Goal: Task Accomplishment & Management: Manage account settings

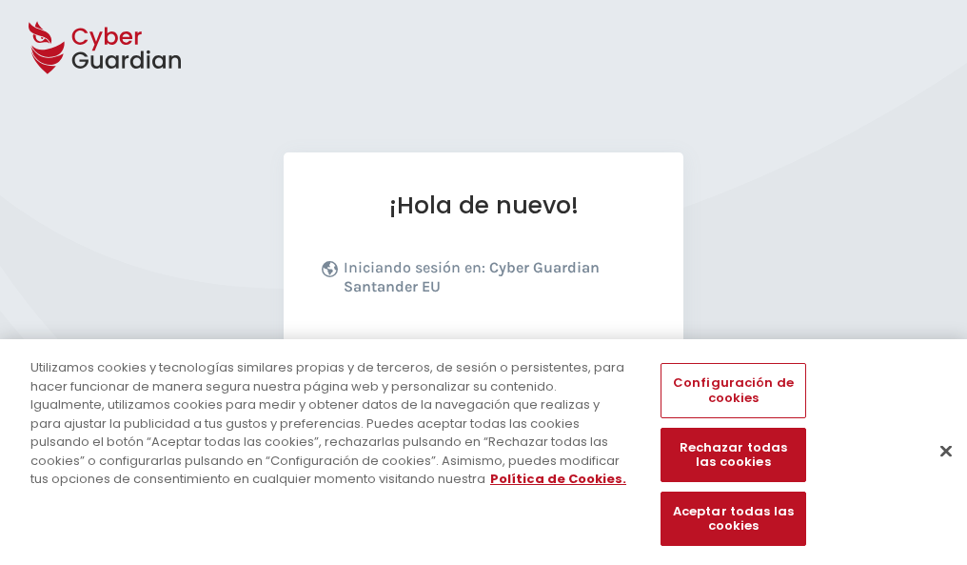
scroll to position [233, 0]
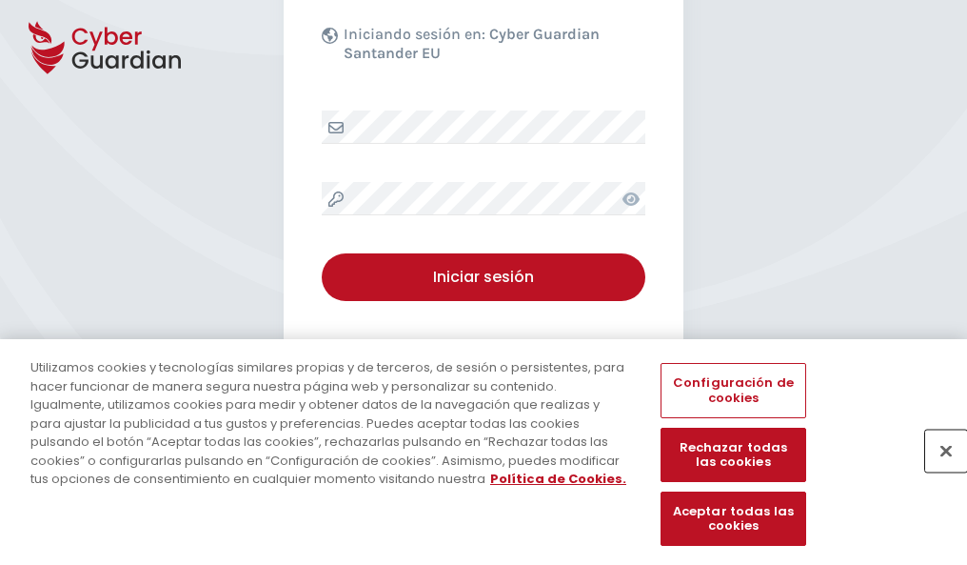
click at [937, 470] on button "Cerrar" at bounding box center [946, 450] width 42 height 42
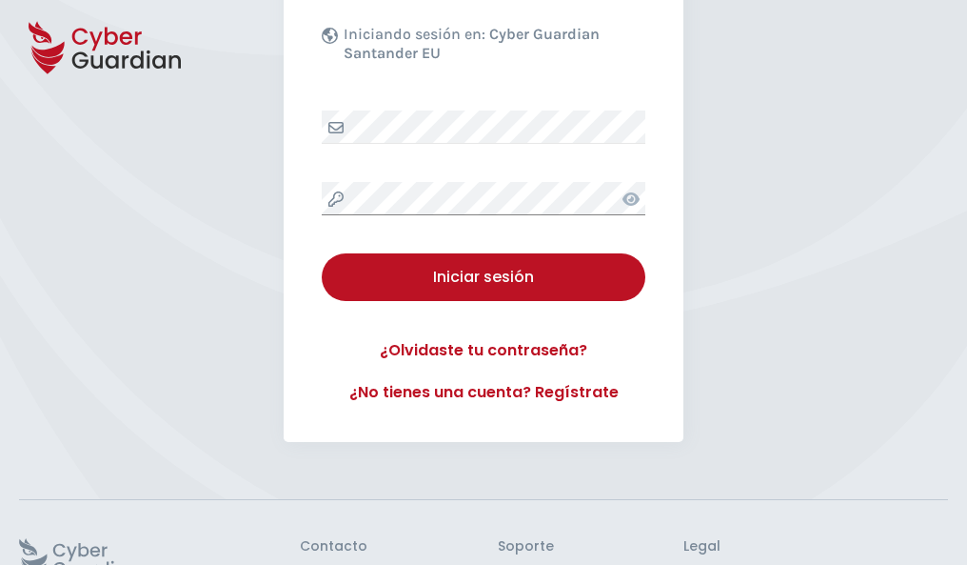
scroll to position [370, 0]
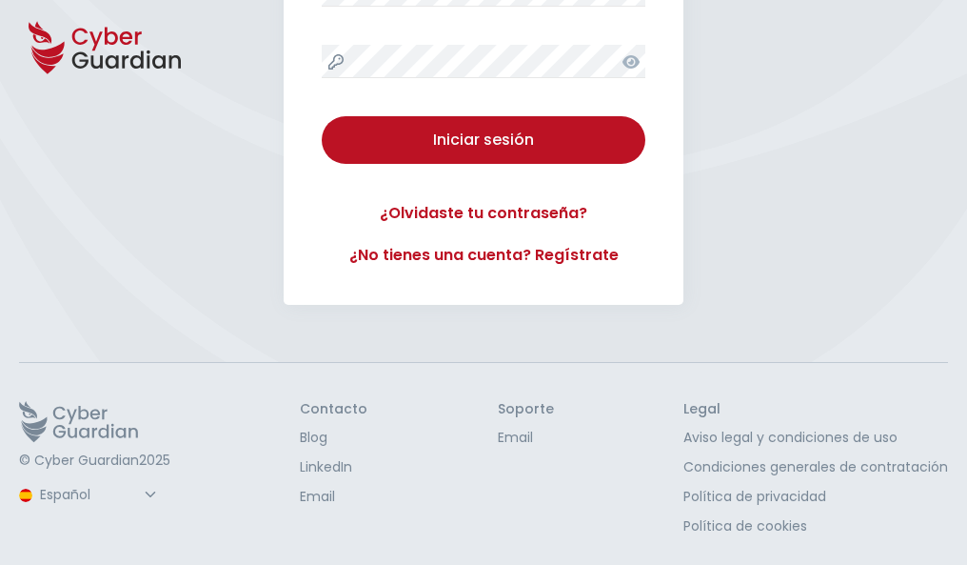
click at [322, 116] on button "Iniciar sesión" at bounding box center [484, 140] width 324 height 48
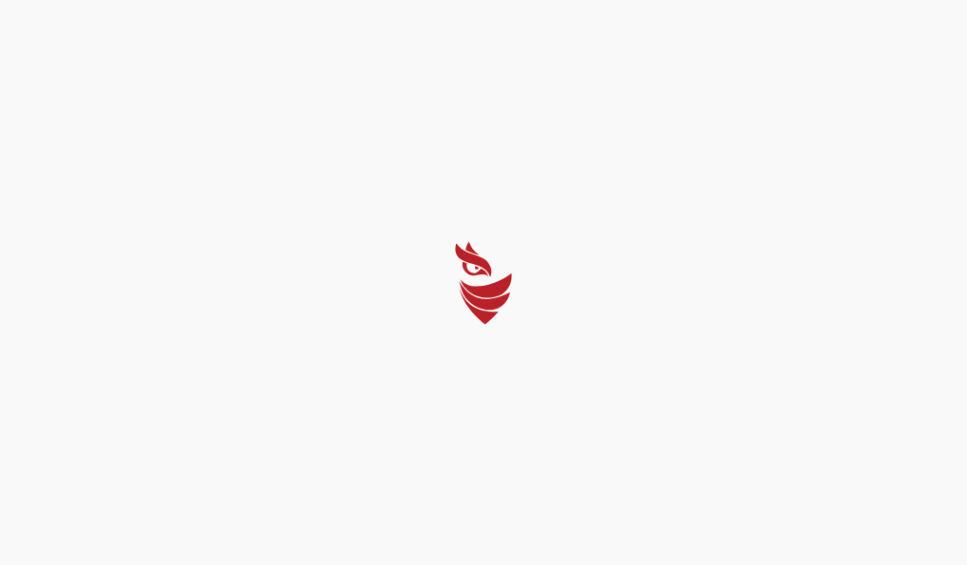
select select "English"
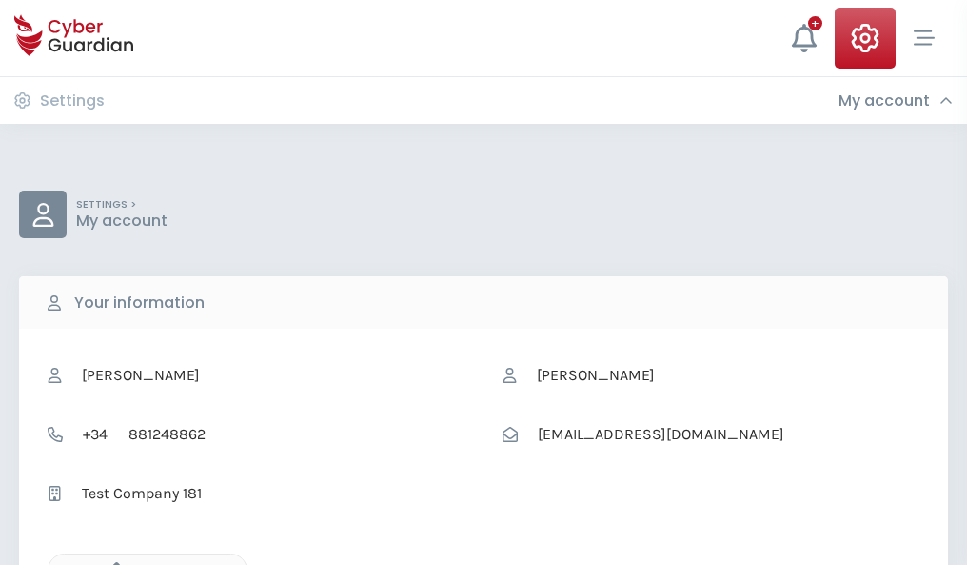
click at [111, 563] on icon "button" at bounding box center [112, 570] width 16 height 16
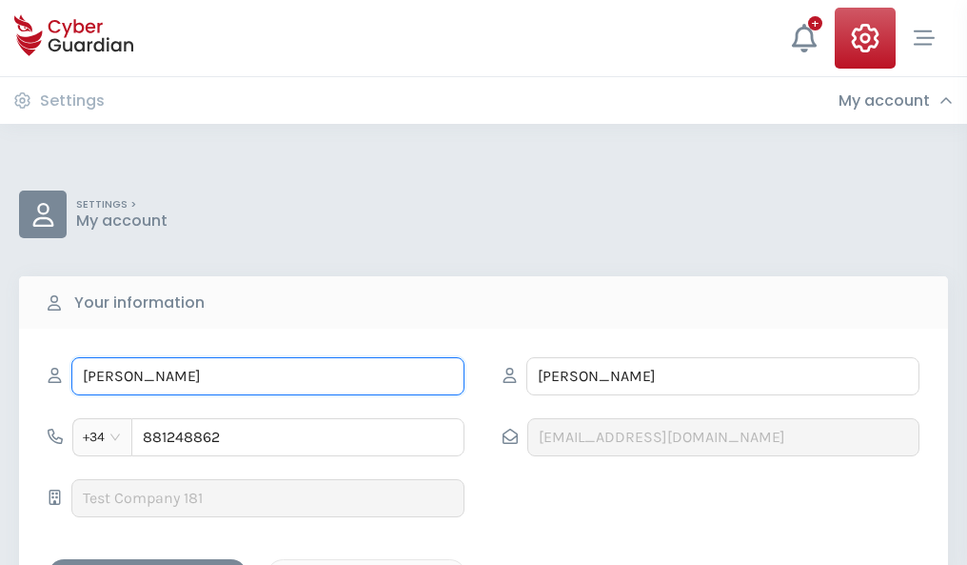
click at [267, 376] on input "YÉSICA" at bounding box center [267, 376] width 393 height 38
type input "Y"
type input "Gustavo"
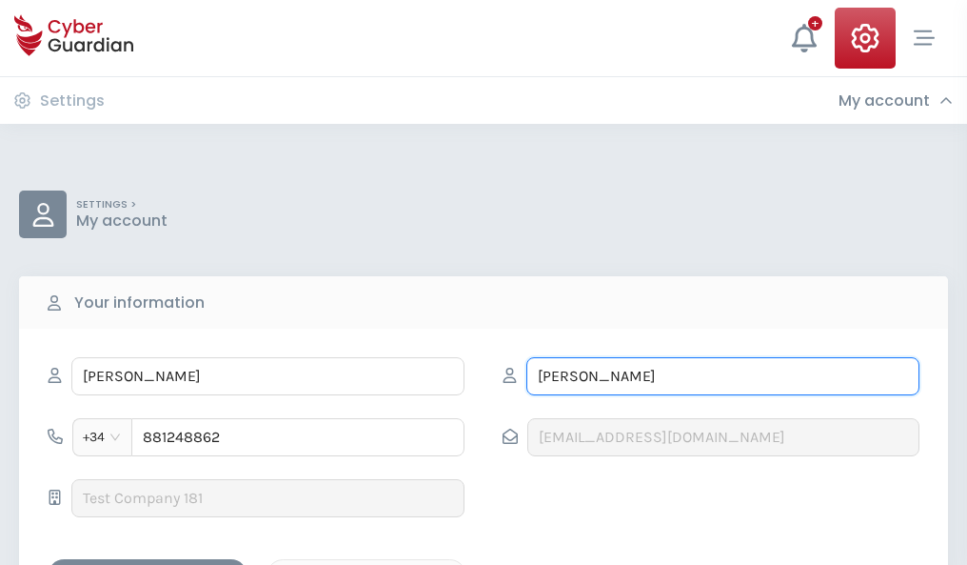
click at [723, 376] on input "GUTIERREZ" at bounding box center [722, 376] width 393 height 38
type input "G"
type input "Zabala"
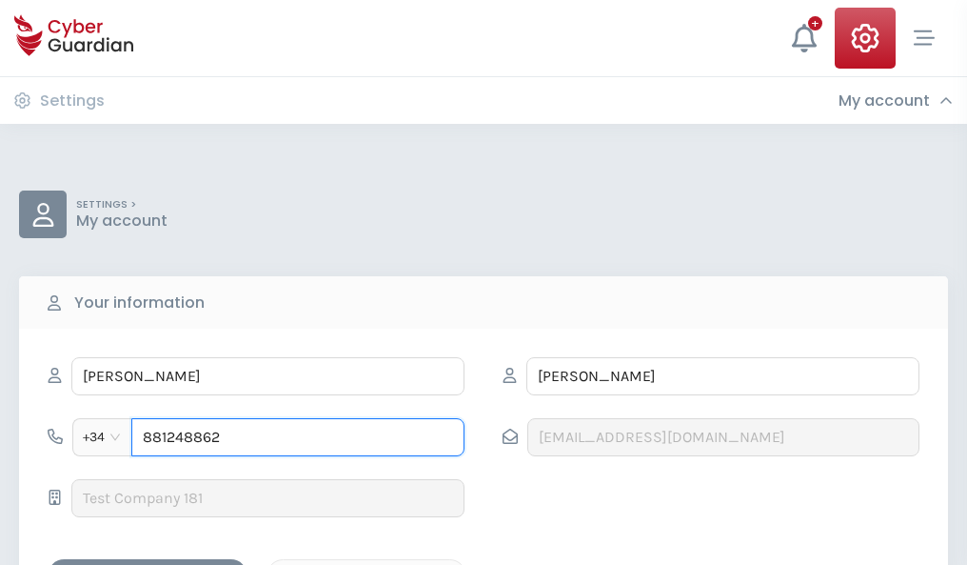
click at [298, 437] on input "881248862" at bounding box center [297, 437] width 333 height 38
type input "8"
type input "635845107"
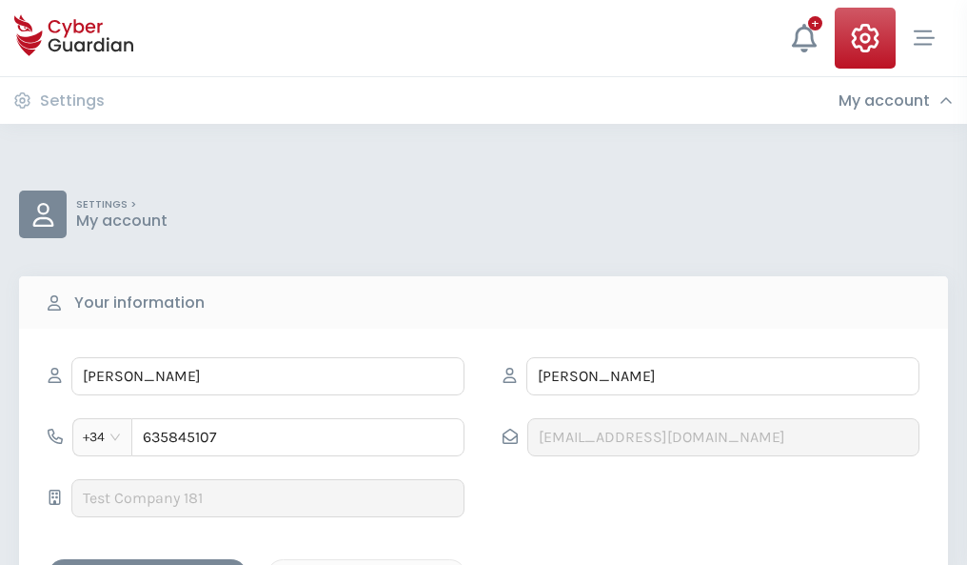
click at [148, 564] on div "Save changes" at bounding box center [147, 576] width 171 height 24
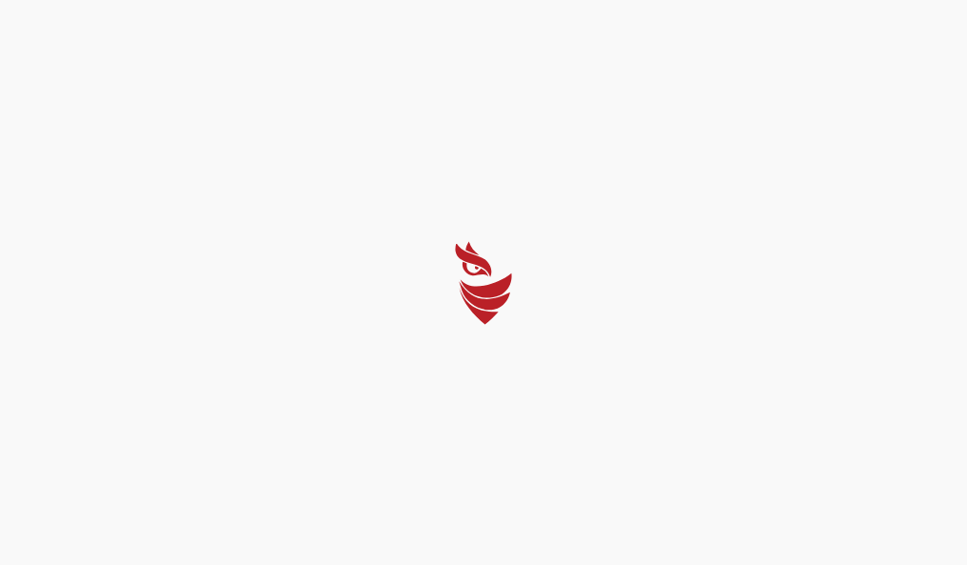
select select "English"
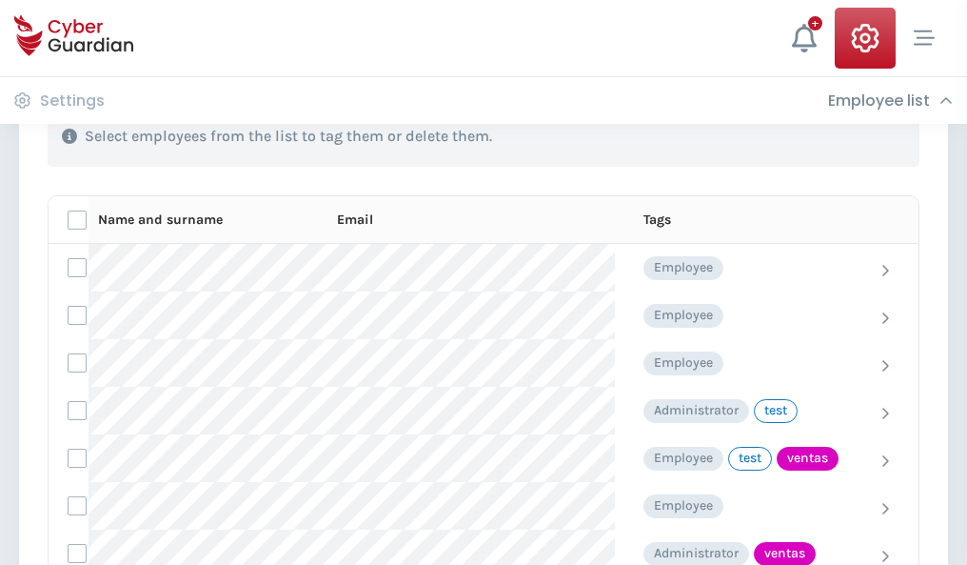
scroll to position [862, 0]
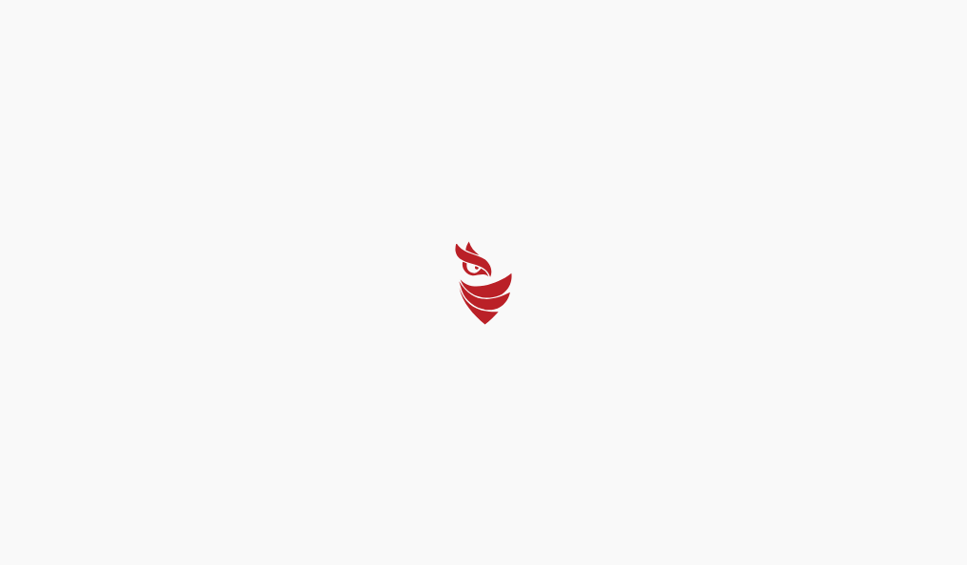
select select "English"
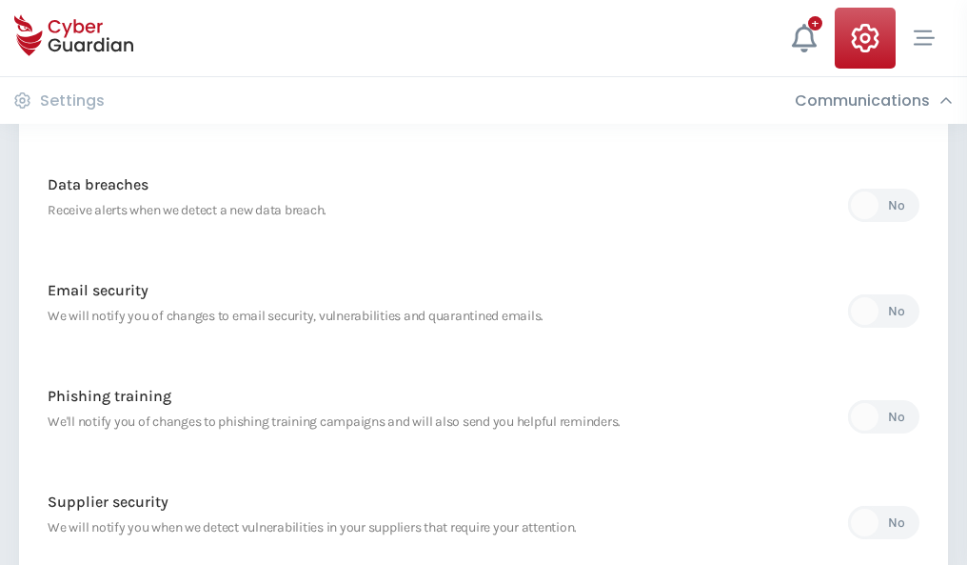
scroll to position [1002, 0]
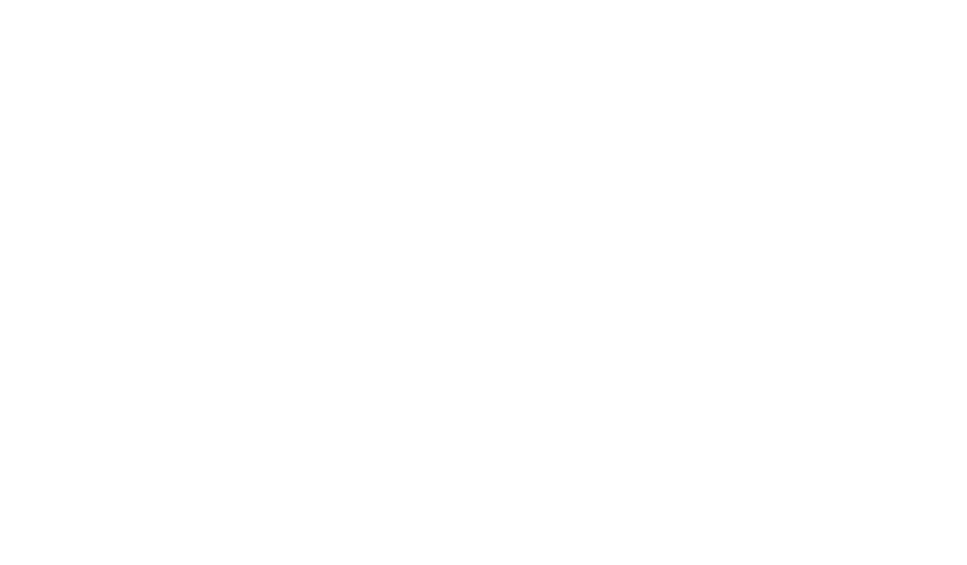
select select "English"
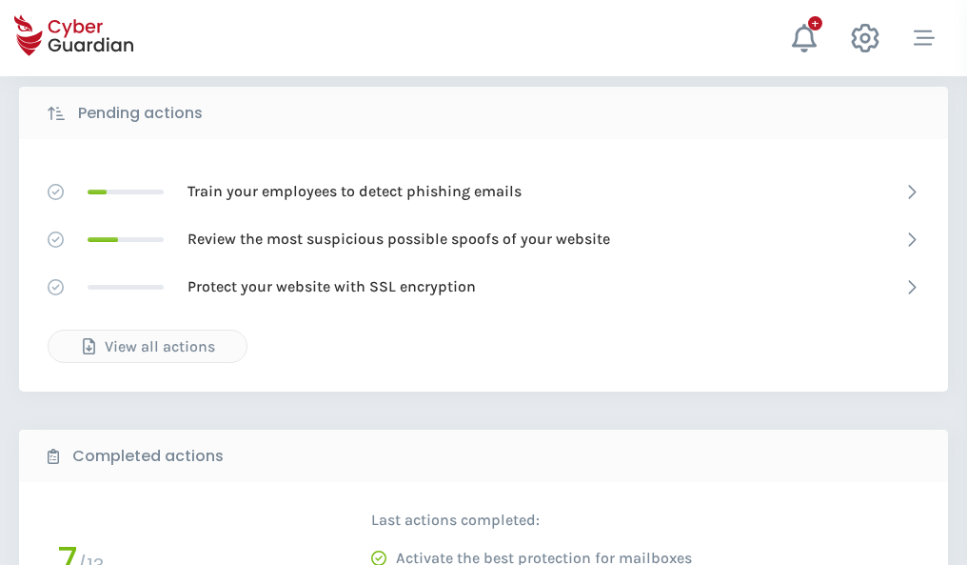
scroll to position [1054, 0]
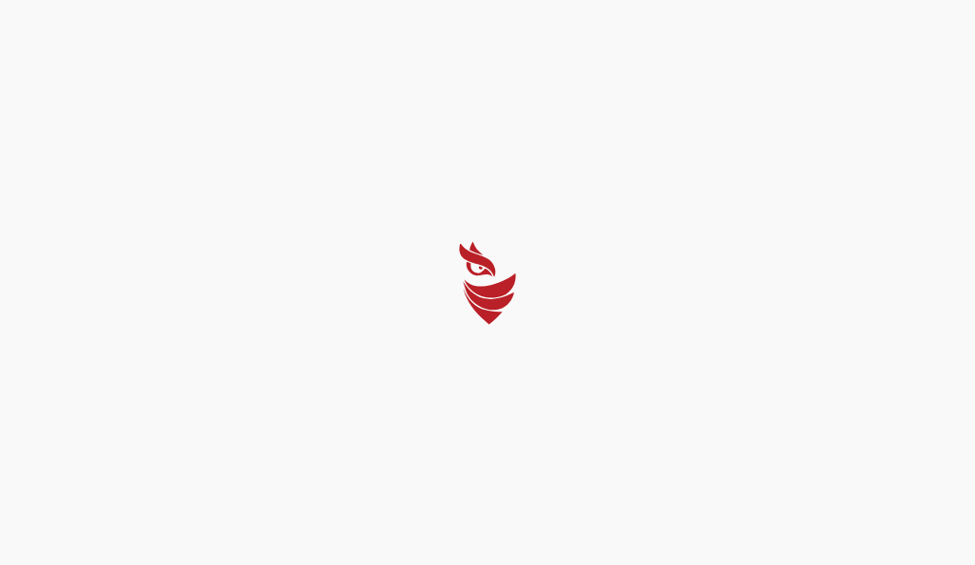
select select "English"
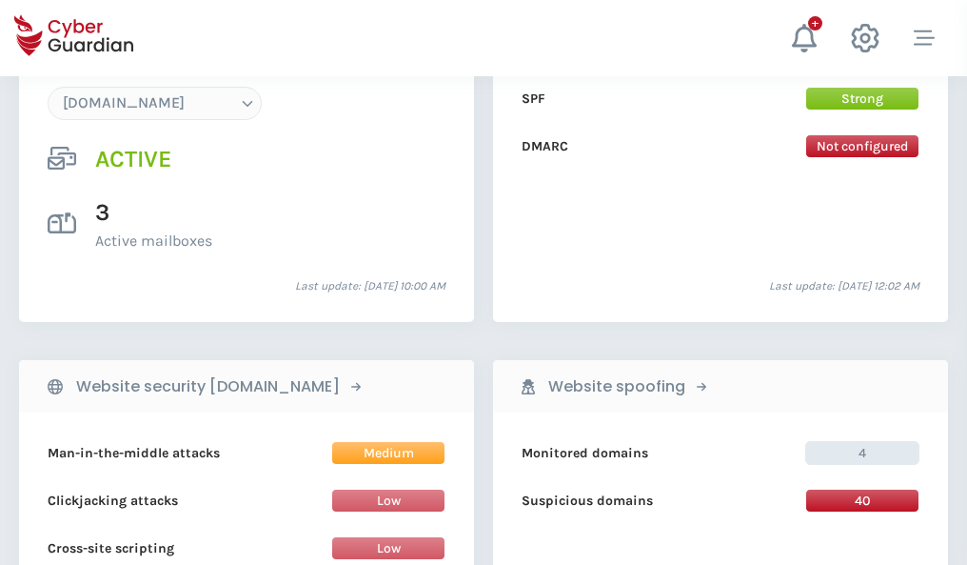
scroll to position [2028, 0]
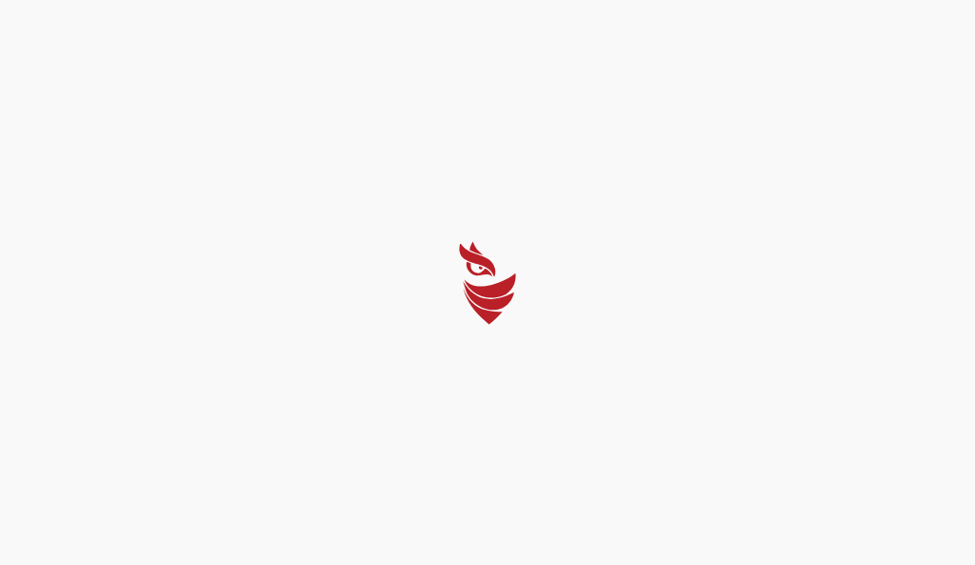
select select "English"
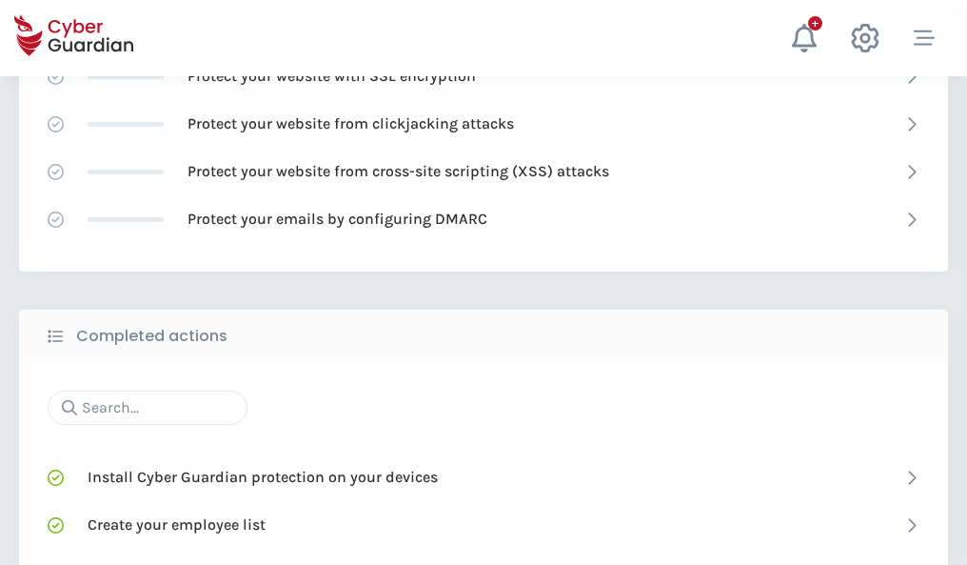
scroll to position [1268, 0]
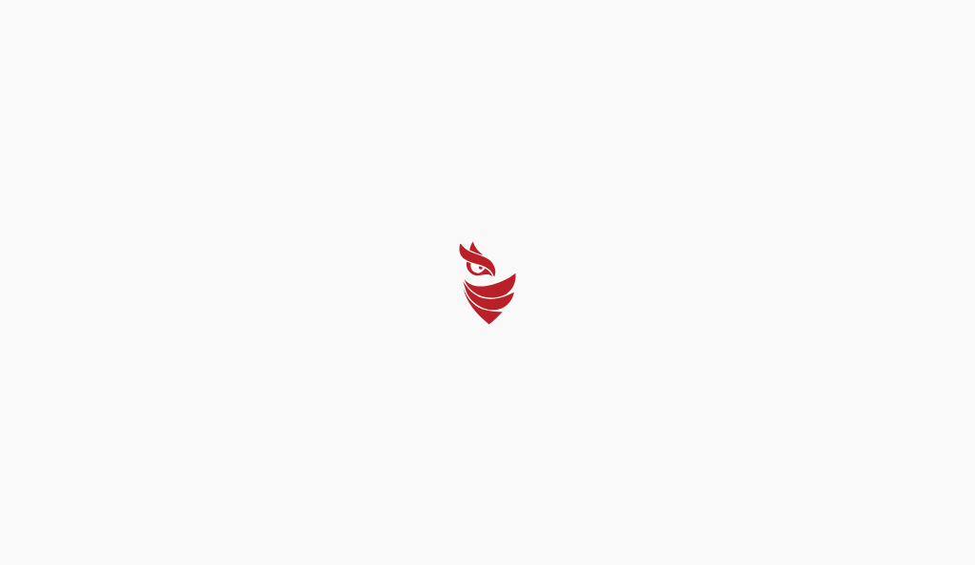
select select "English"
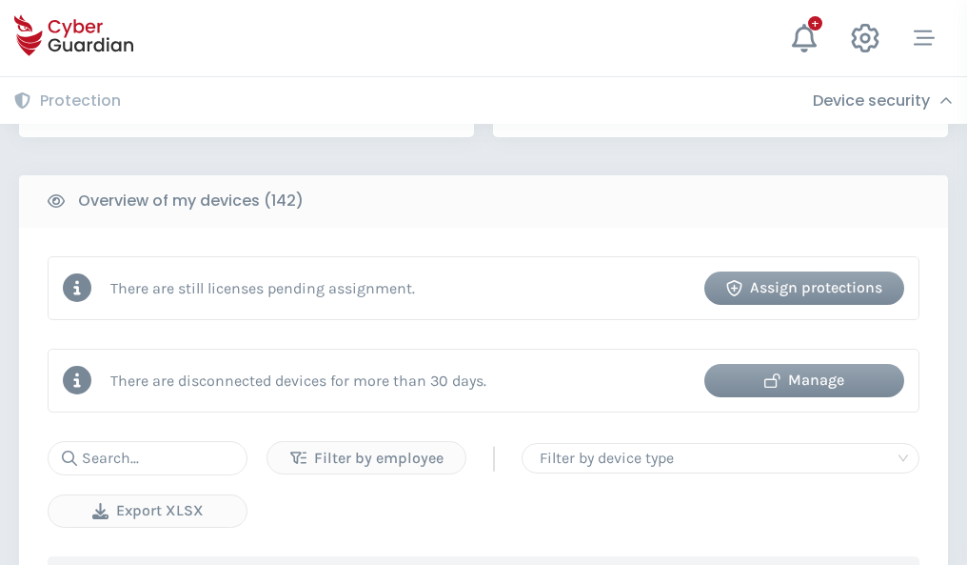
scroll to position [1845, 0]
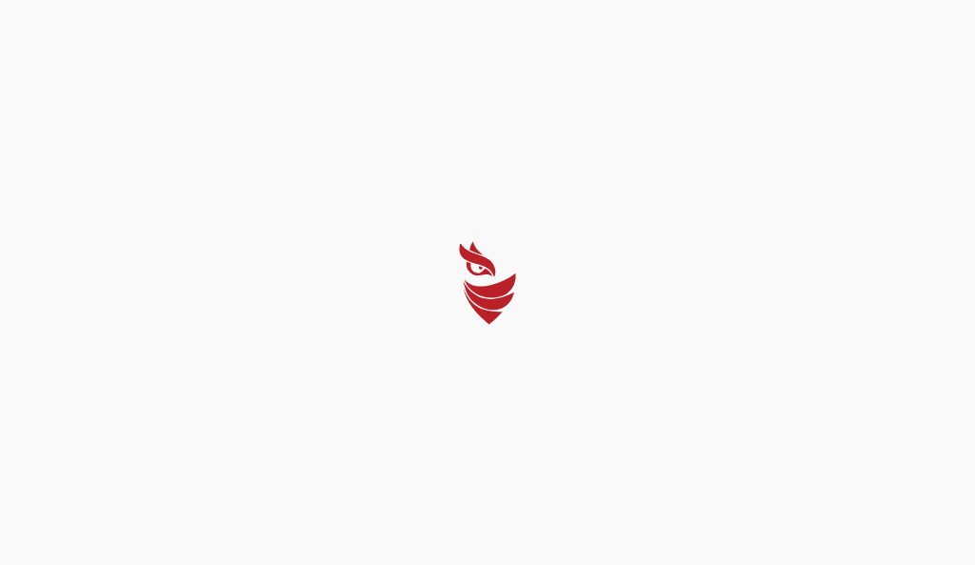
select select "English"
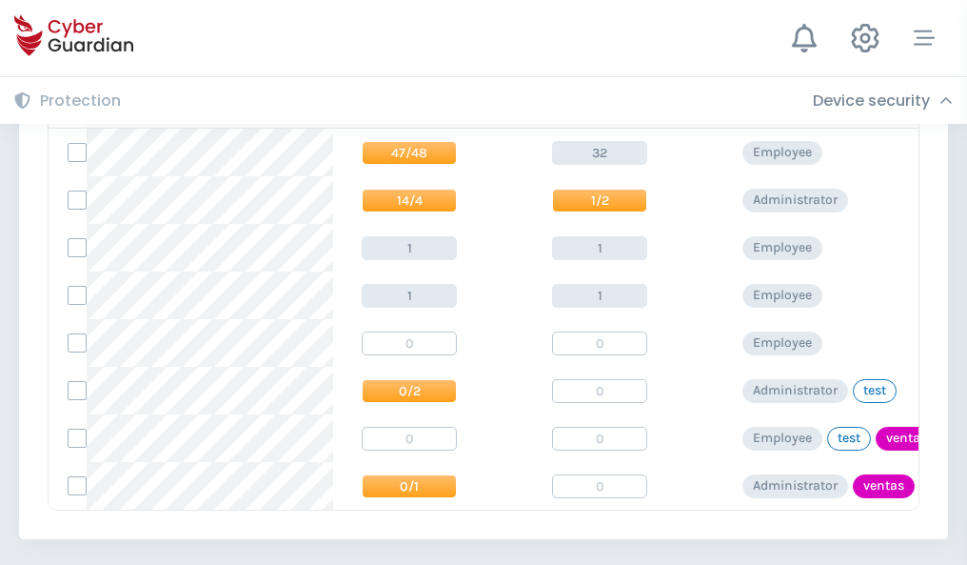
scroll to position [883, 0]
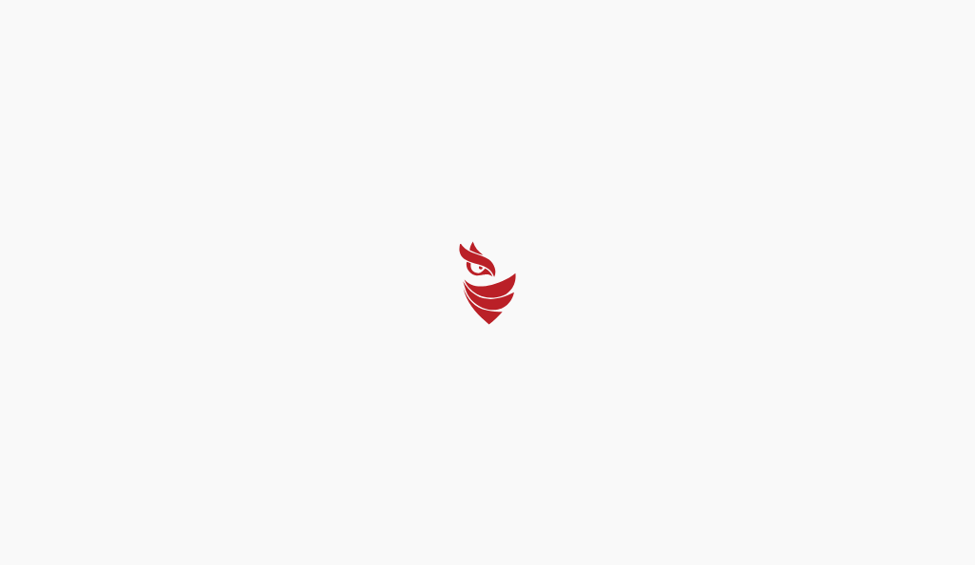
select select "English"
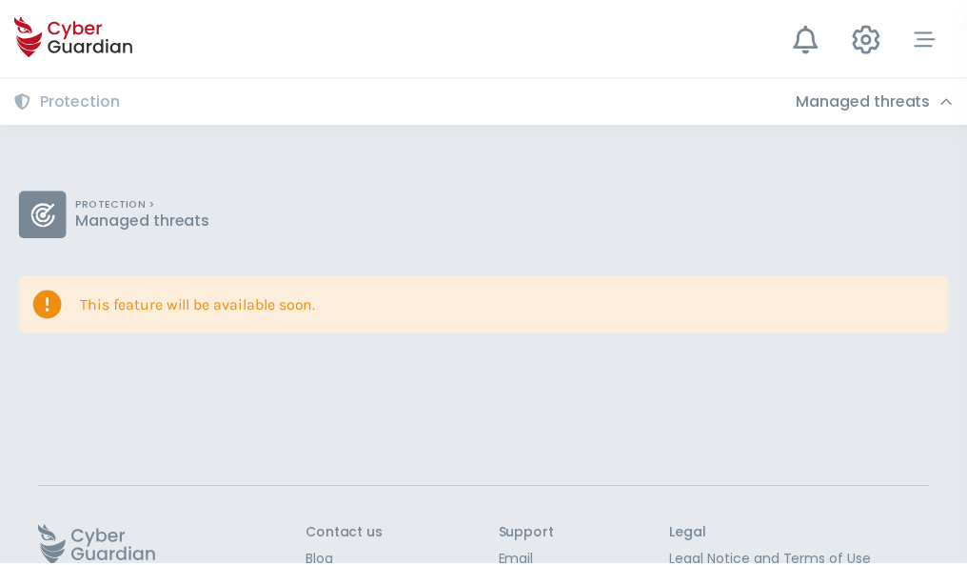
scroll to position [124, 0]
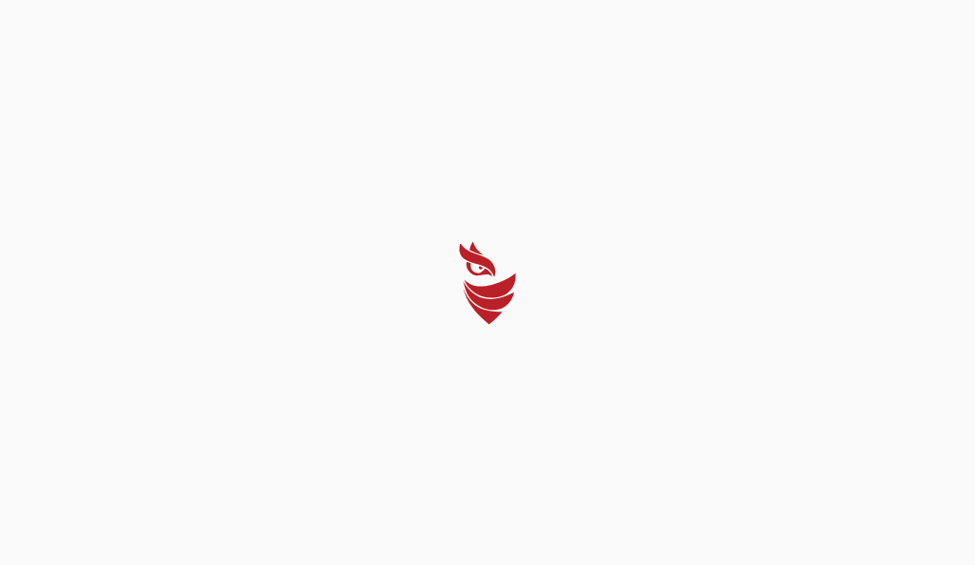
select select "English"
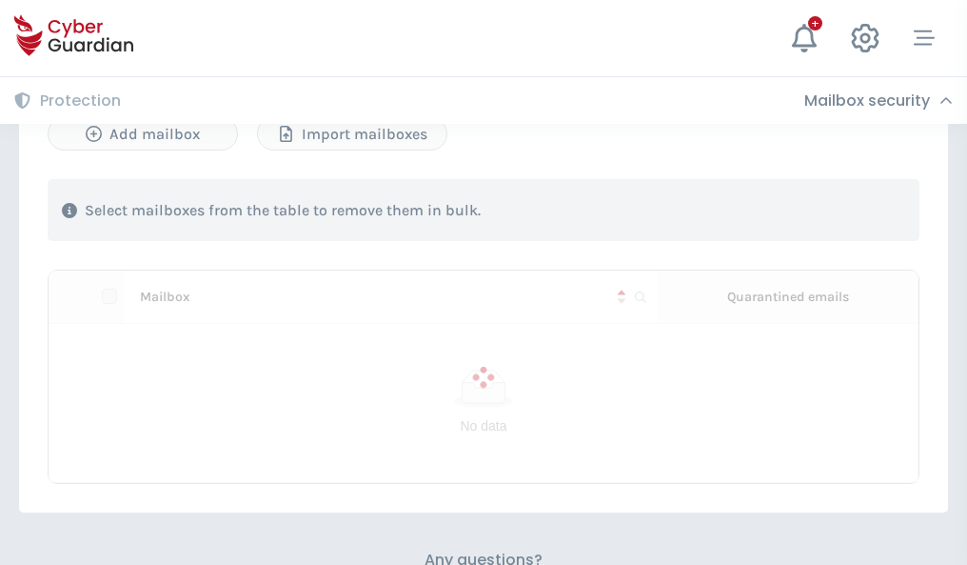
scroll to position [815, 0]
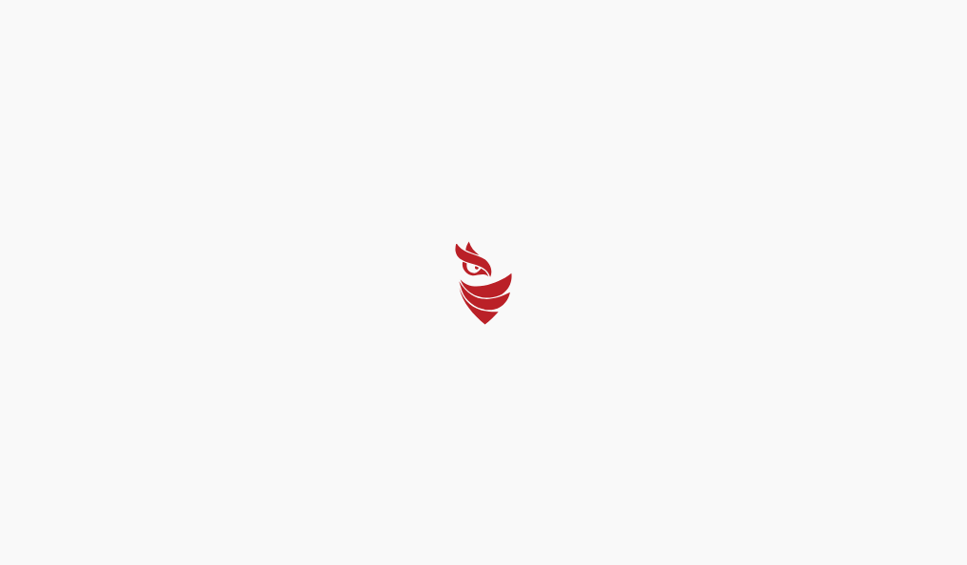
select select "English"
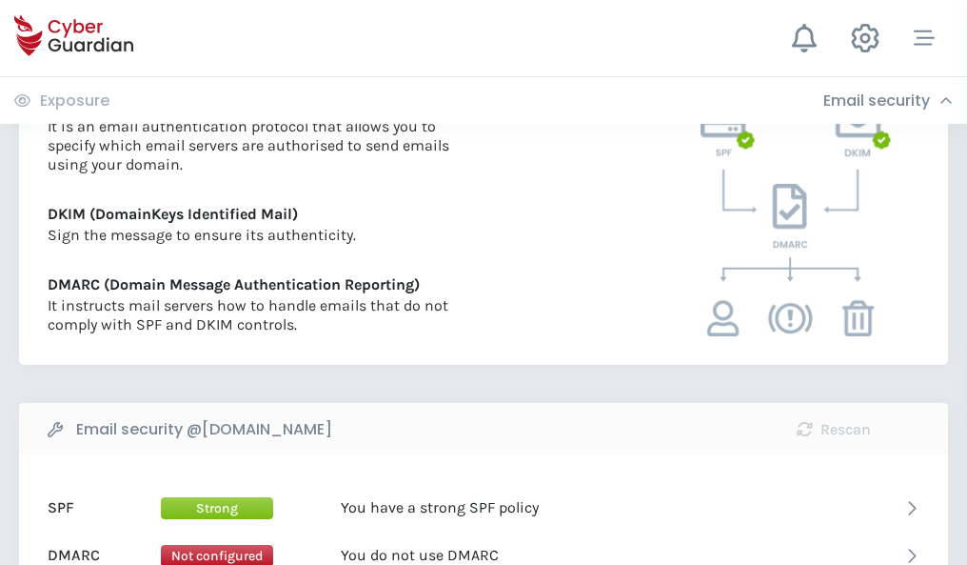
scroll to position [1027, 0]
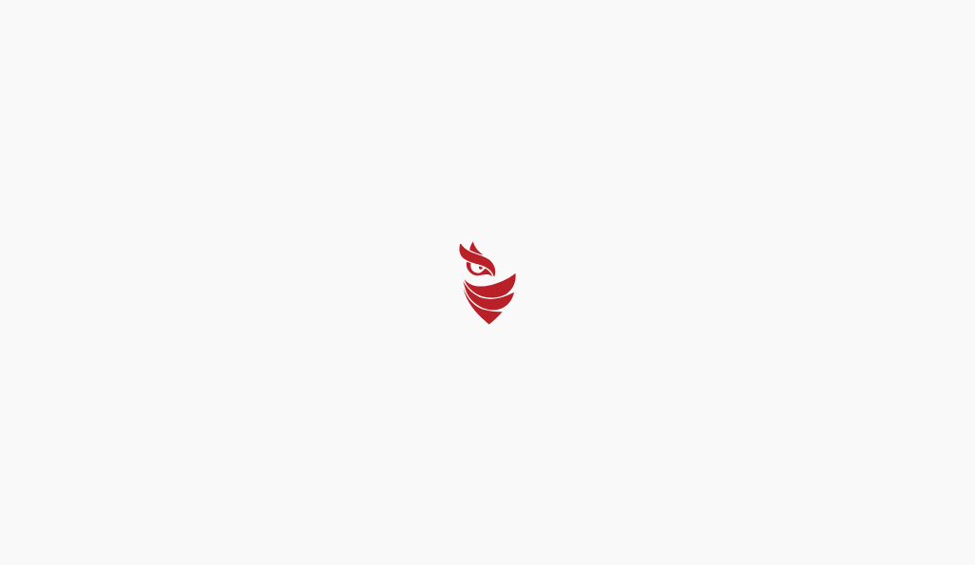
select select "English"
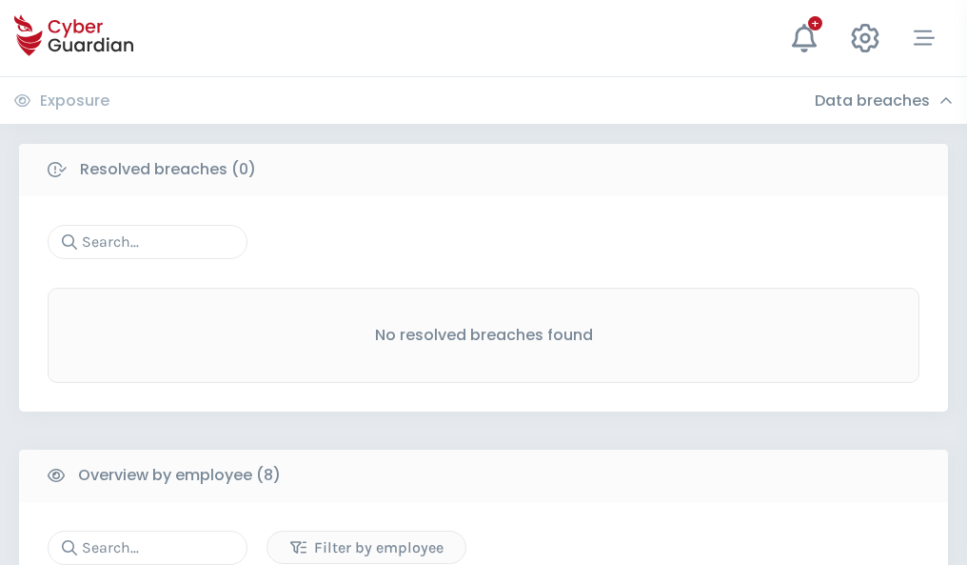
scroll to position [1622, 0]
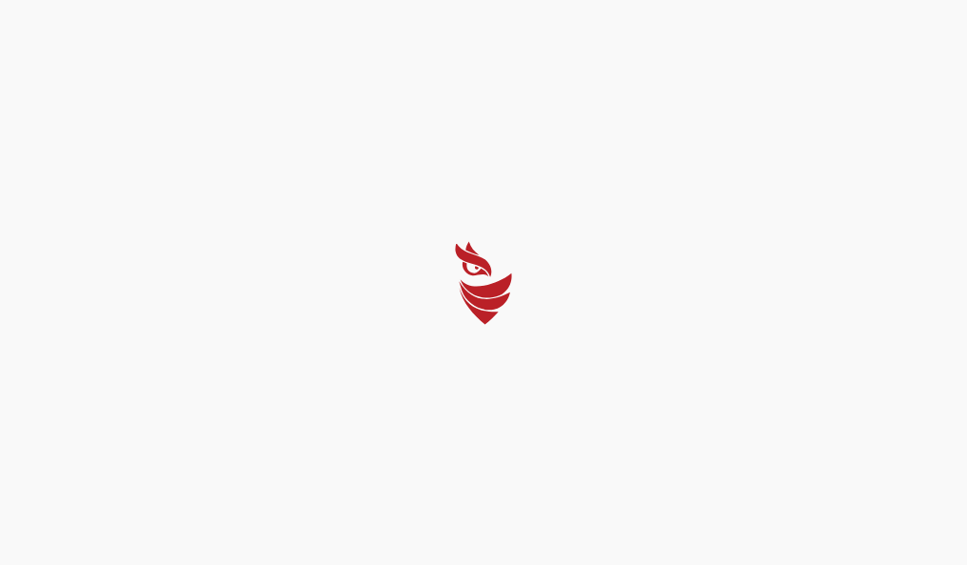
select select "English"
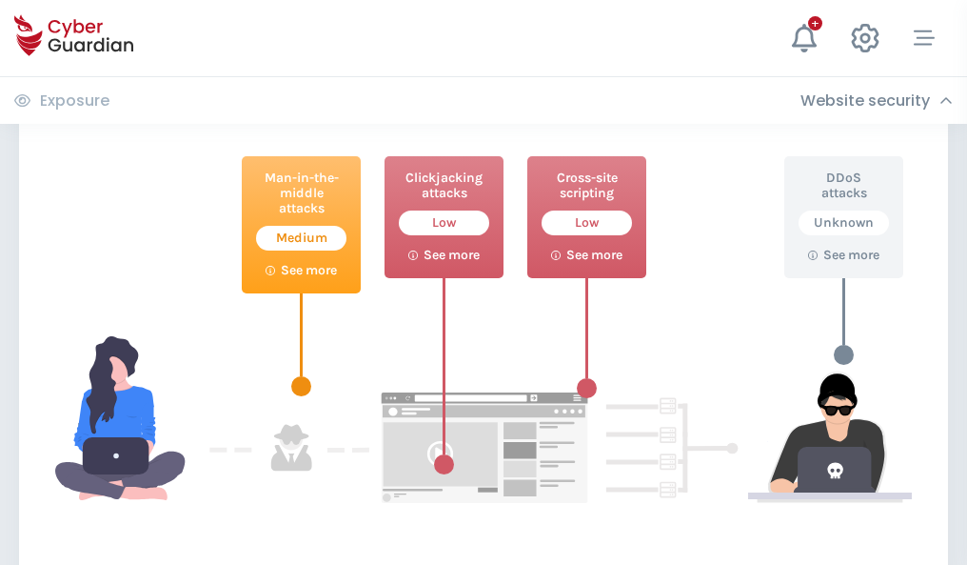
scroll to position [1037, 0]
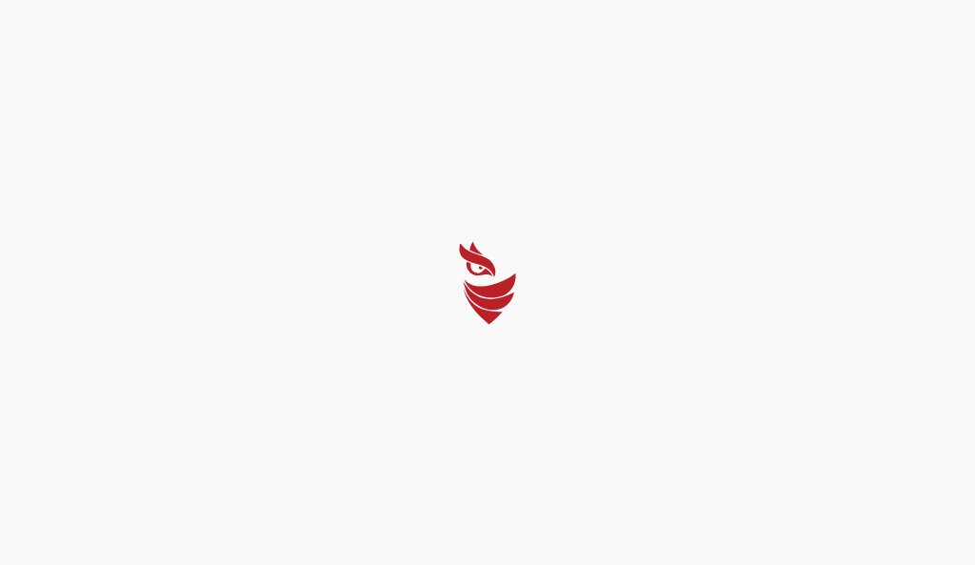
select select "English"
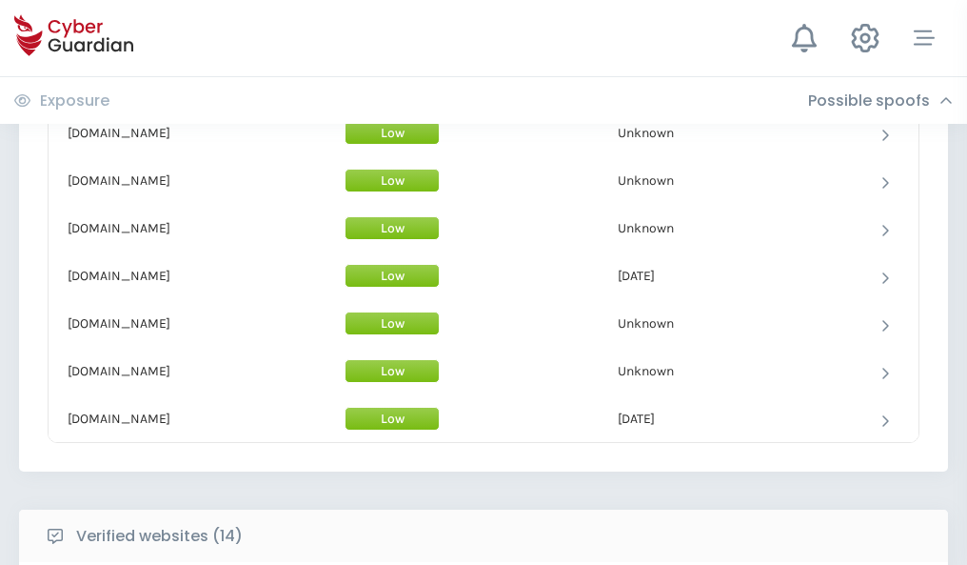
scroll to position [1856, 0]
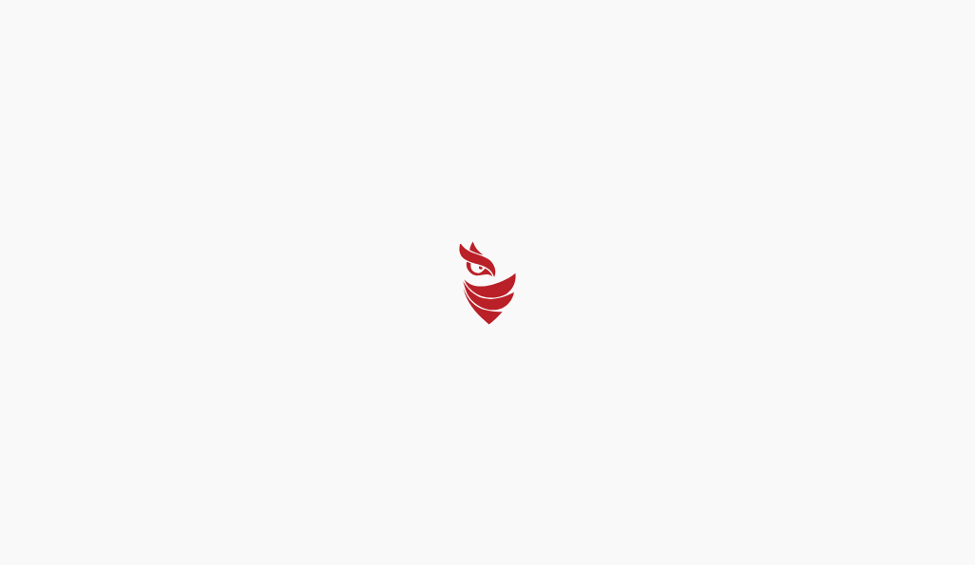
select select "English"
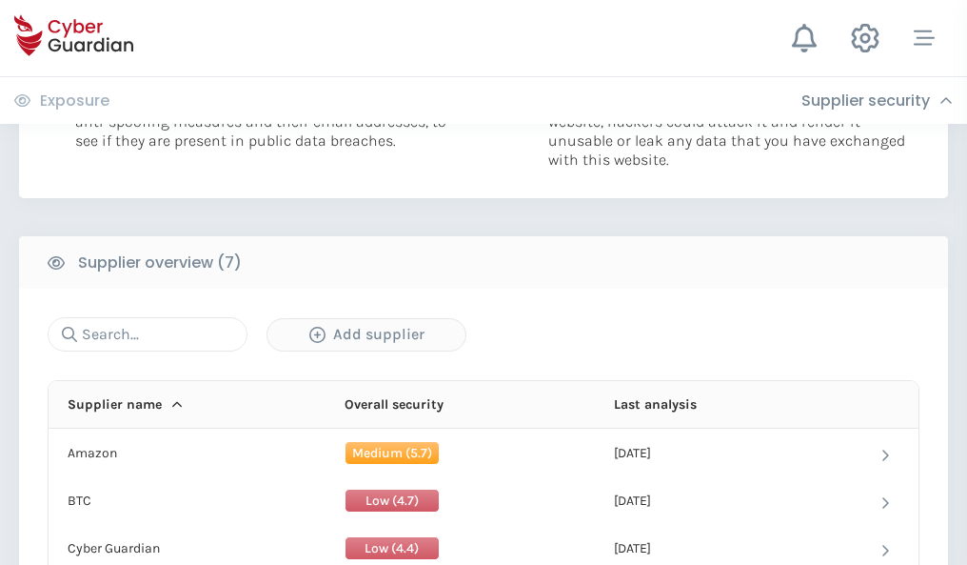
scroll to position [1233, 0]
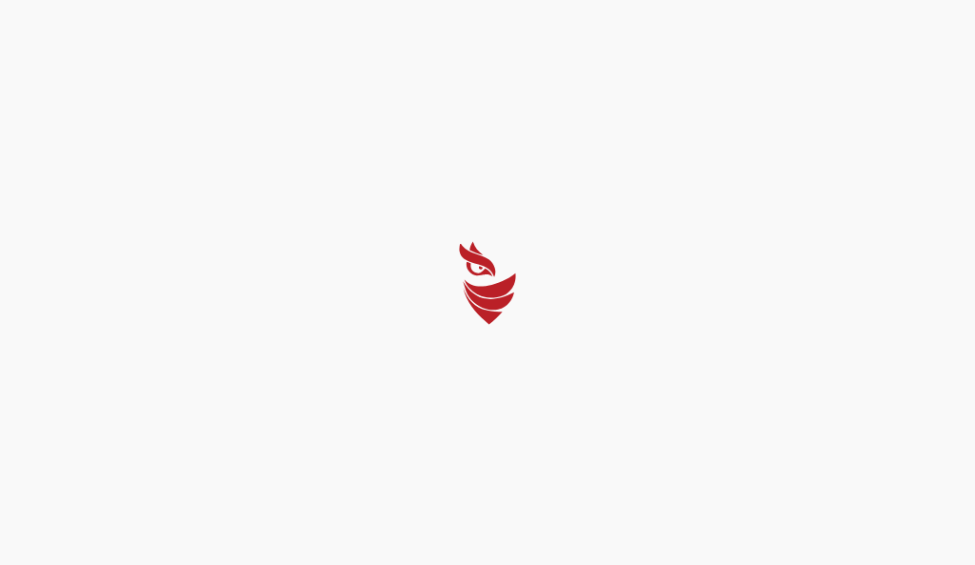
select select "English"
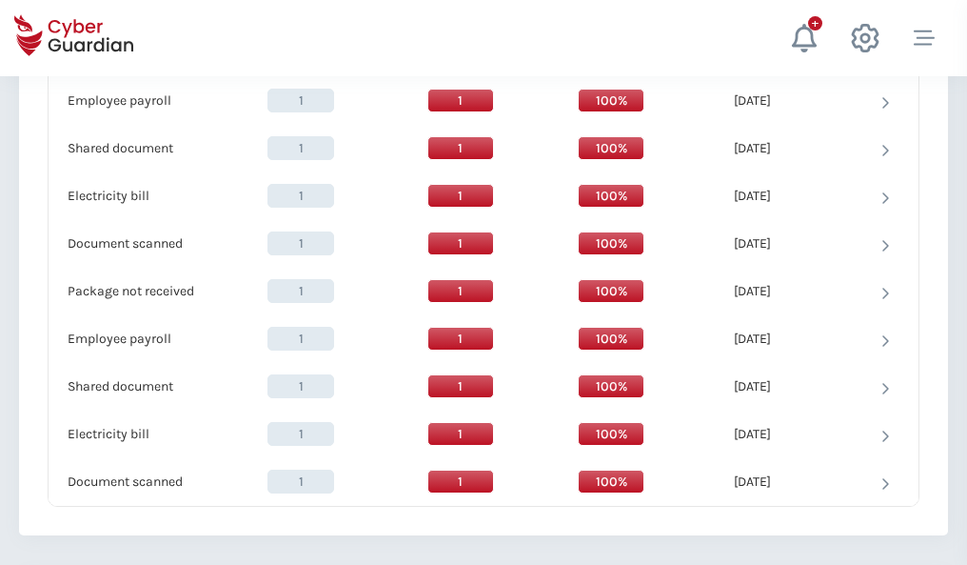
scroll to position [1951, 0]
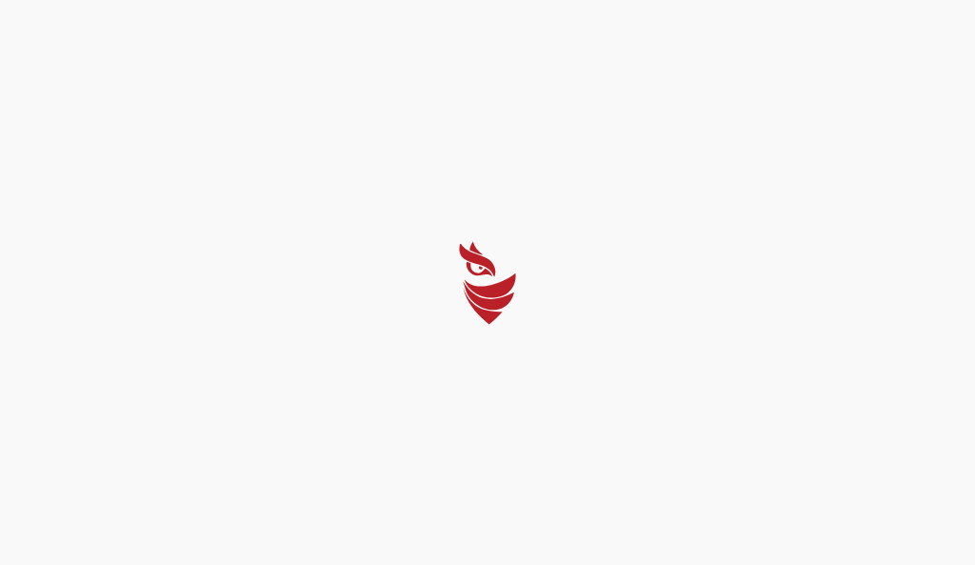
select select "English"
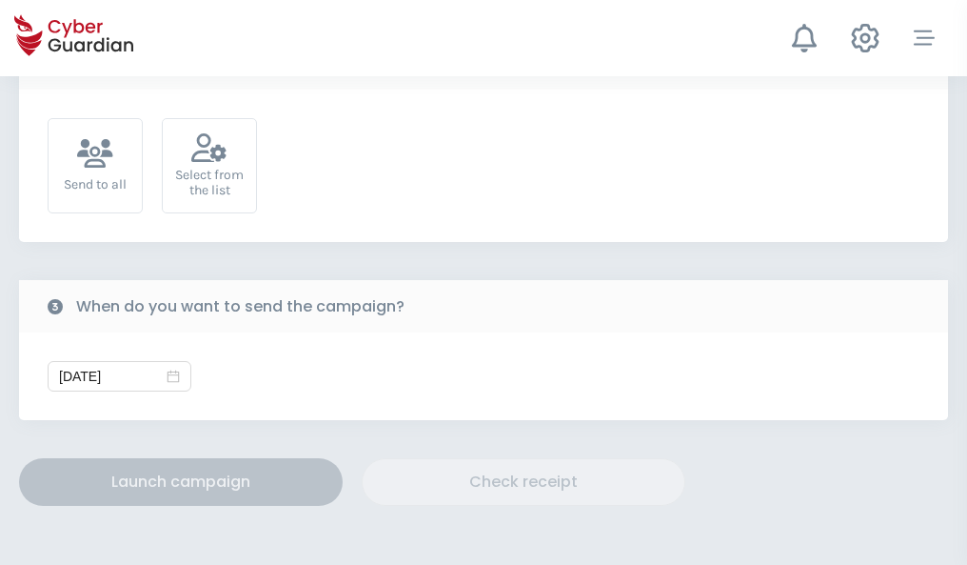
scroll to position [697, 0]
